Goal: Information Seeking & Learning: Compare options

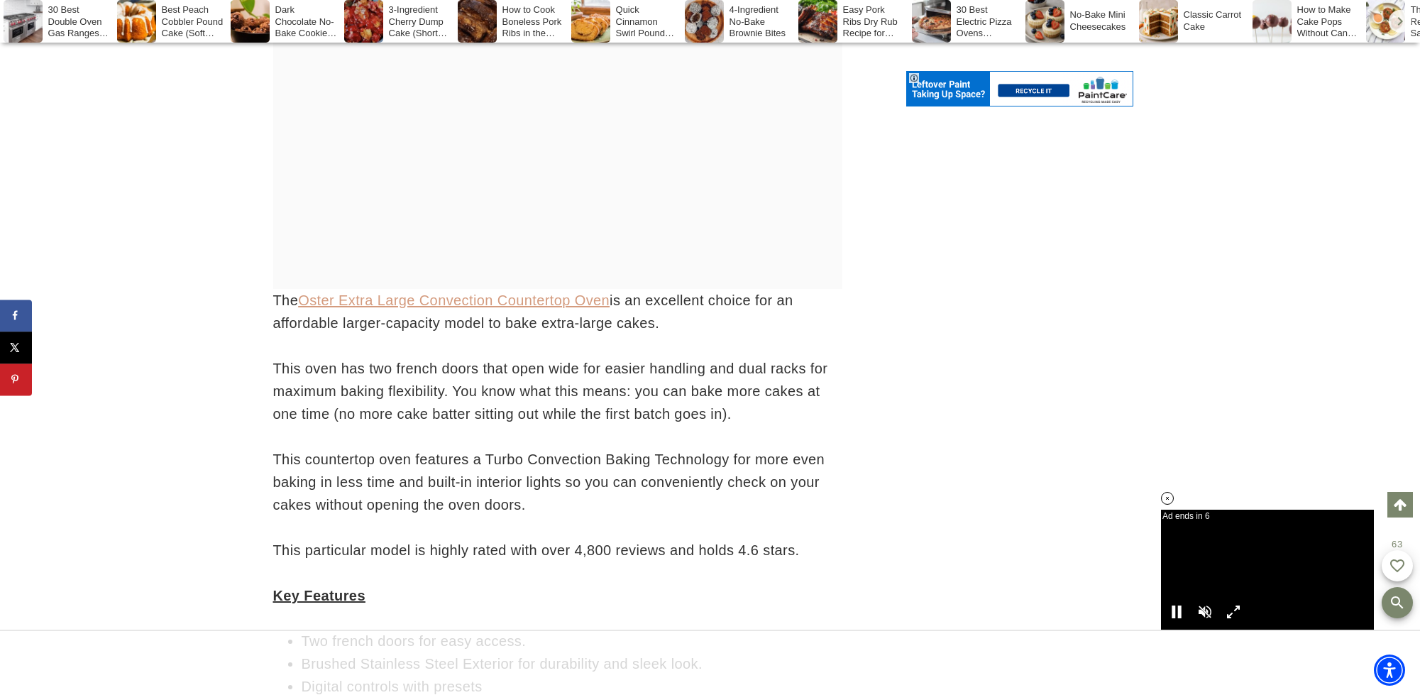
click at [450, 308] on link "Oster Extra Large Convection Countertop Oven" at bounding box center [454, 300] width 312 height 16
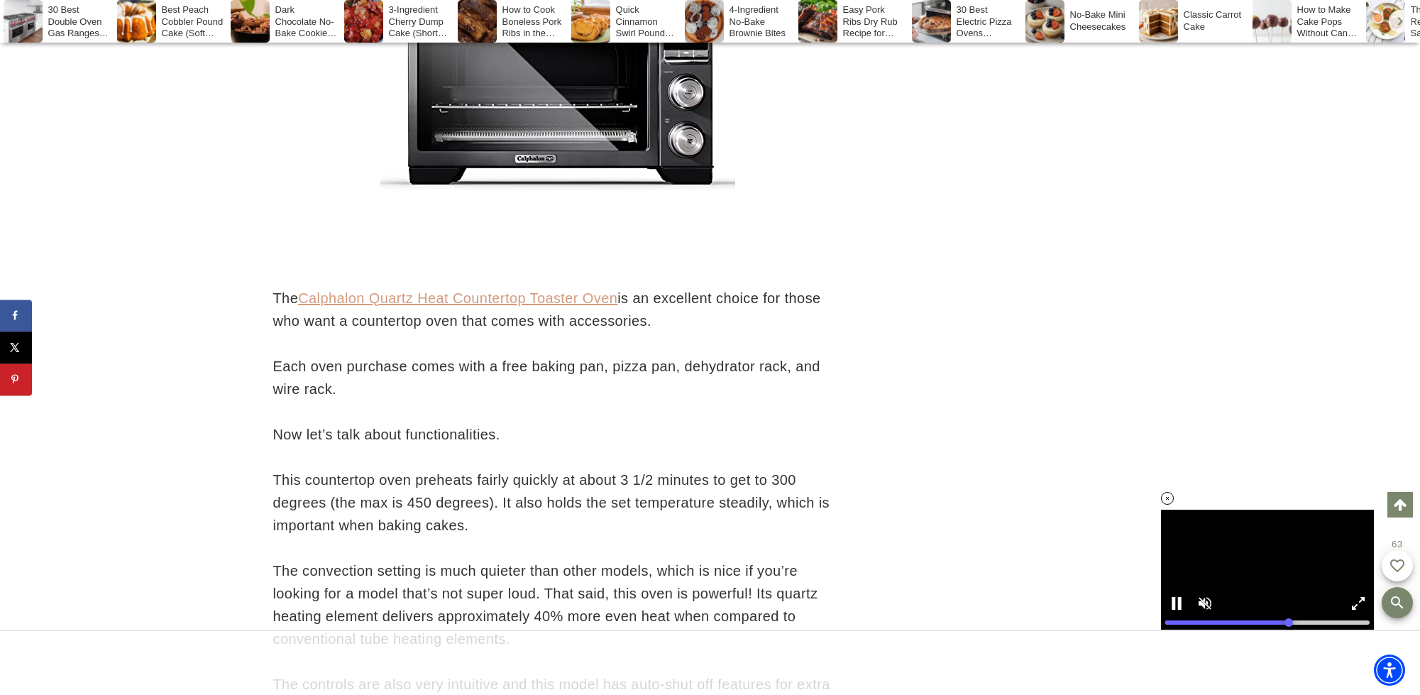
scroll to position [12570, 0]
click at [489, 286] on div at bounding box center [557, 275] width 569 height 21
click at [480, 305] on link "Calphalon Quartz Heat Countertop Toaster Oven" at bounding box center [457, 298] width 319 height 16
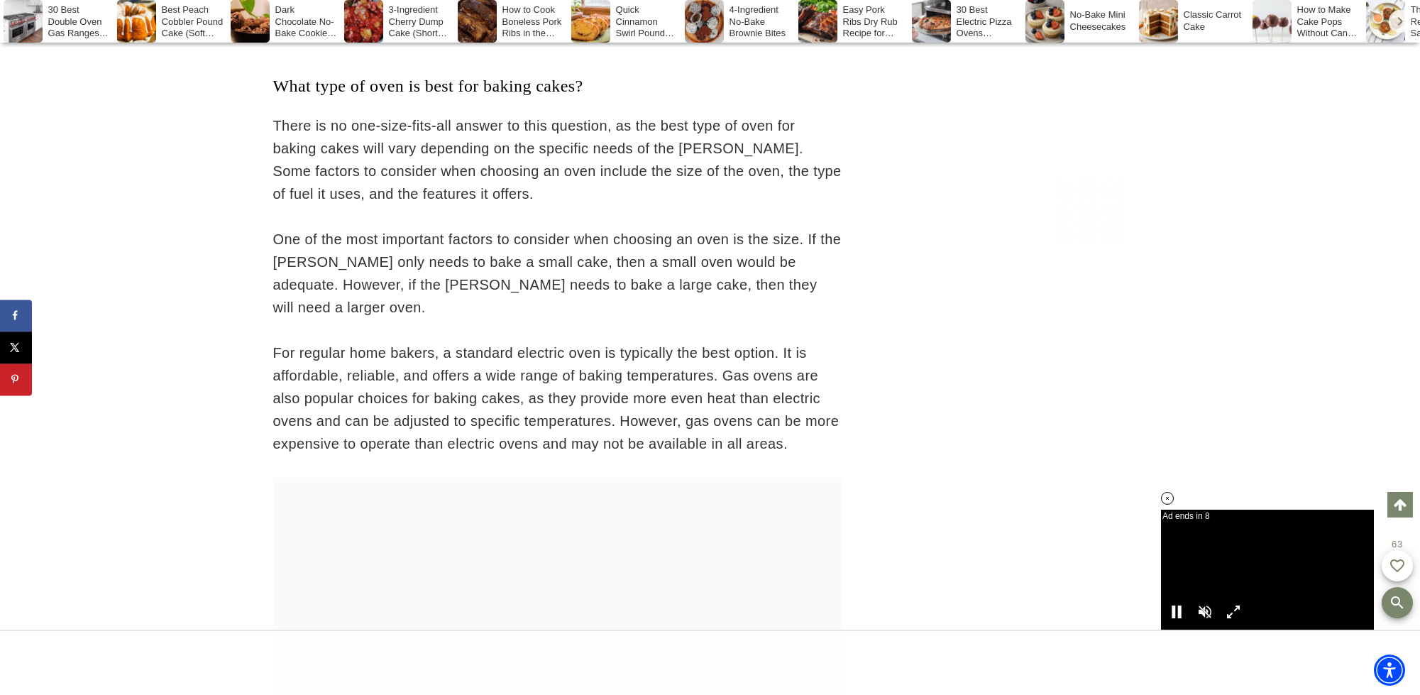
scroll to position [15402, 0]
